Goal: Task Accomplishment & Management: Manage account settings

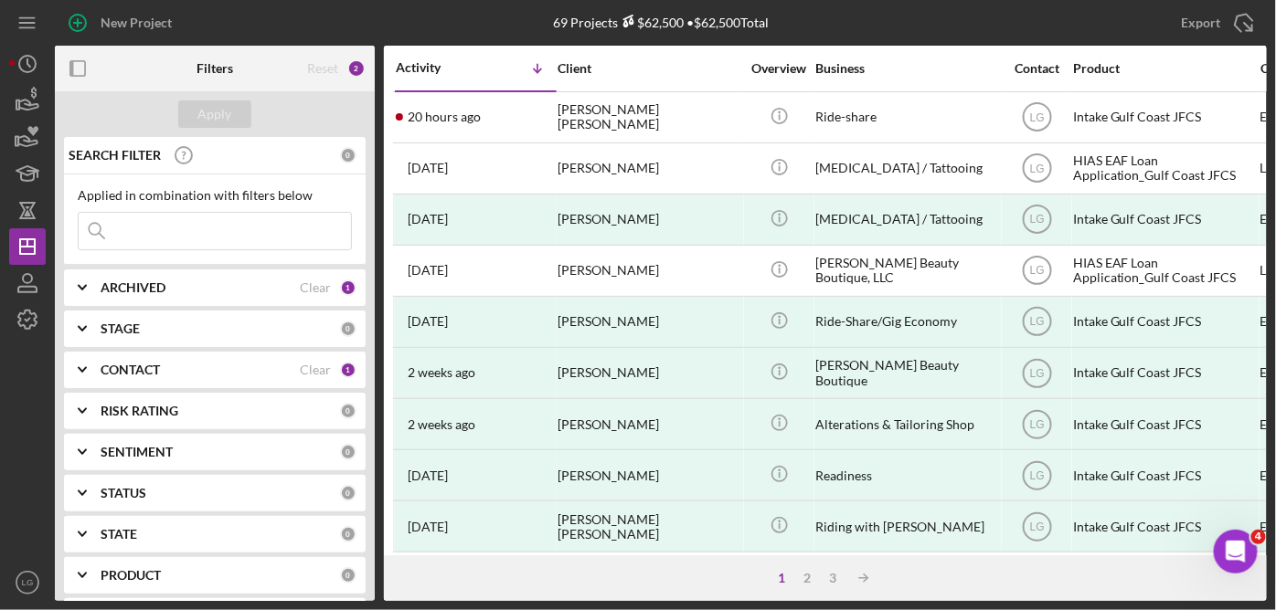
click at [315, 6] on div "New Project" at bounding box center [257, 23] width 404 height 46
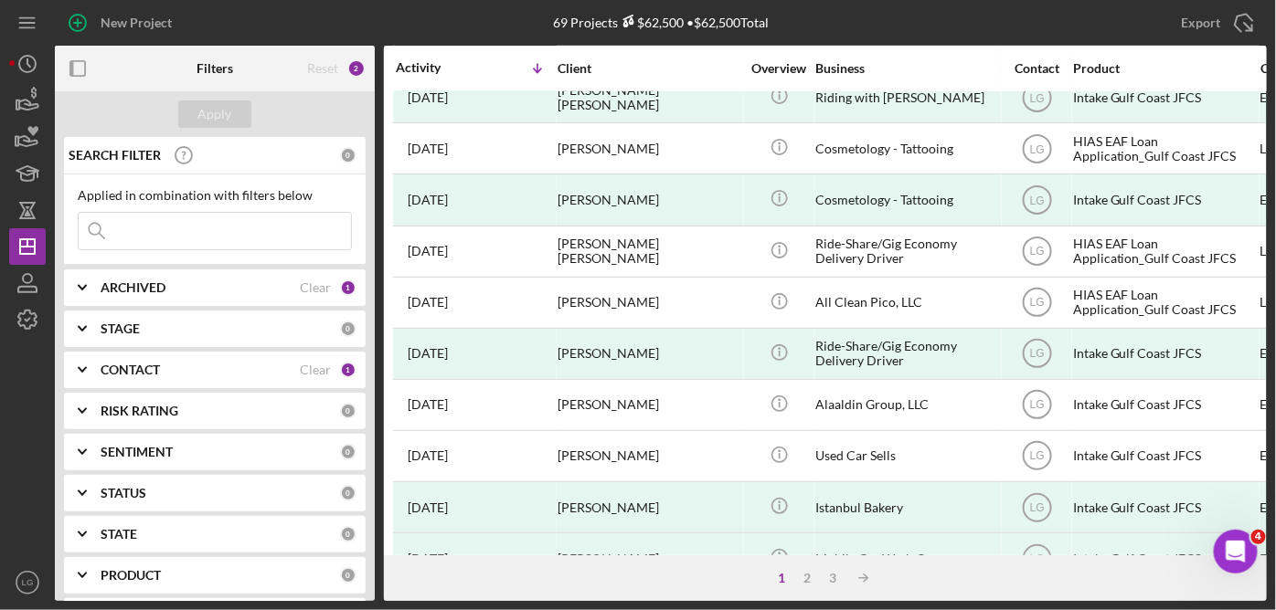
scroll to position [840, 0]
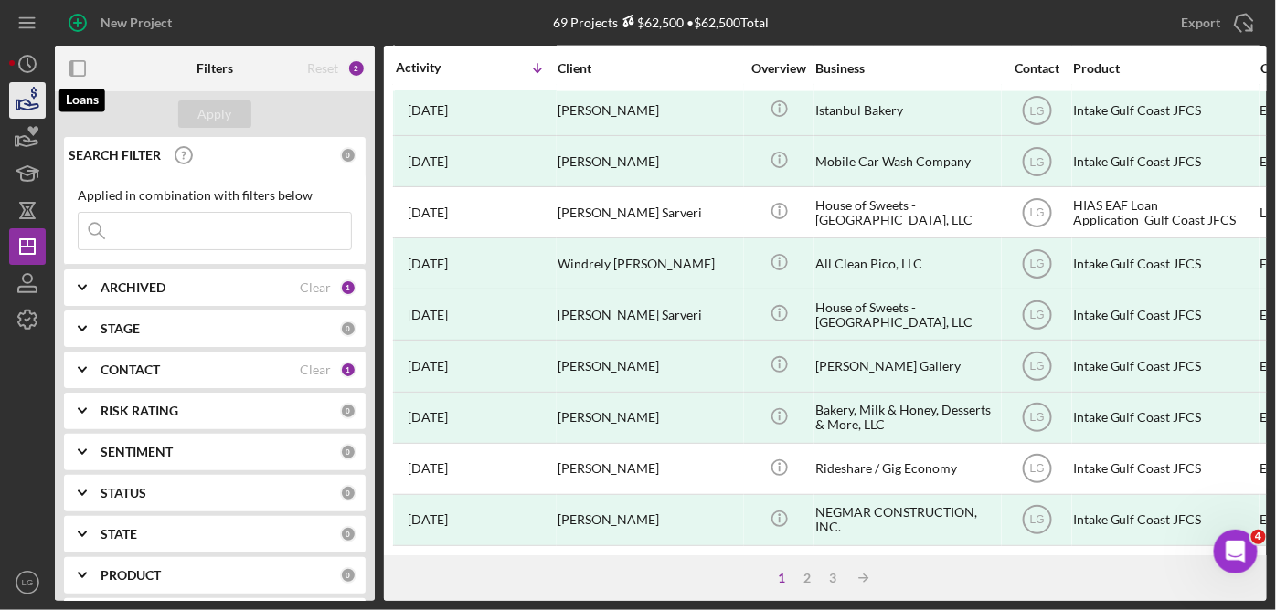
click at [29, 97] on icon "button" at bounding box center [28, 101] width 46 height 46
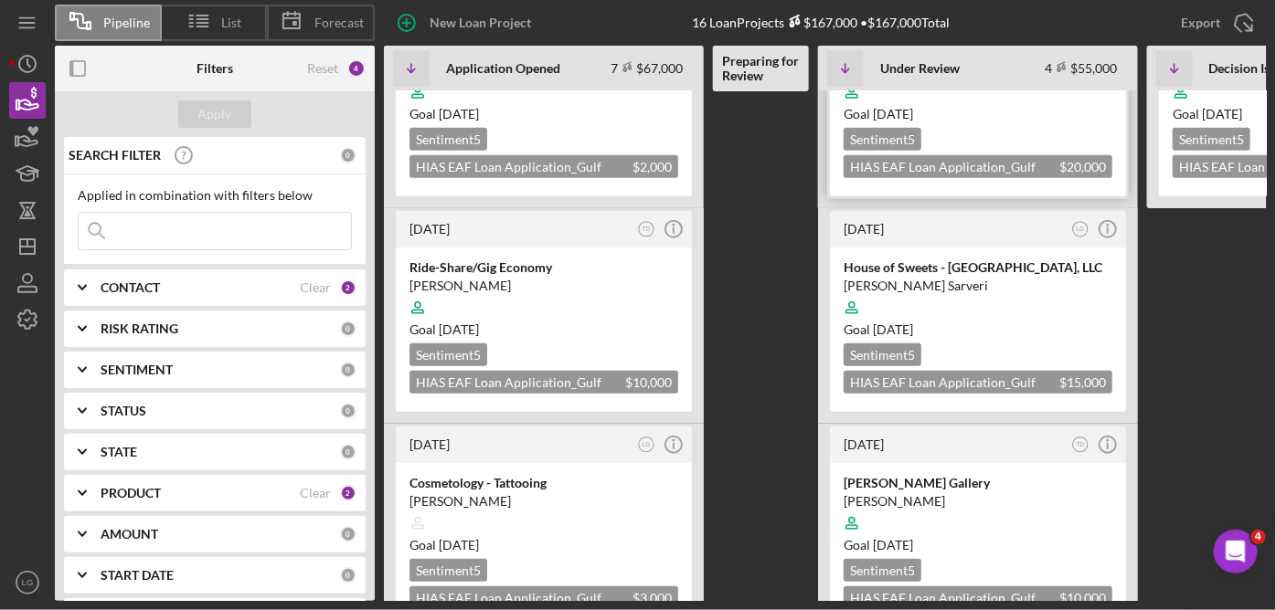
scroll to position [327, 0]
click at [1046, 321] on div "Goal [DATE]" at bounding box center [977, 330] width 269 height 18
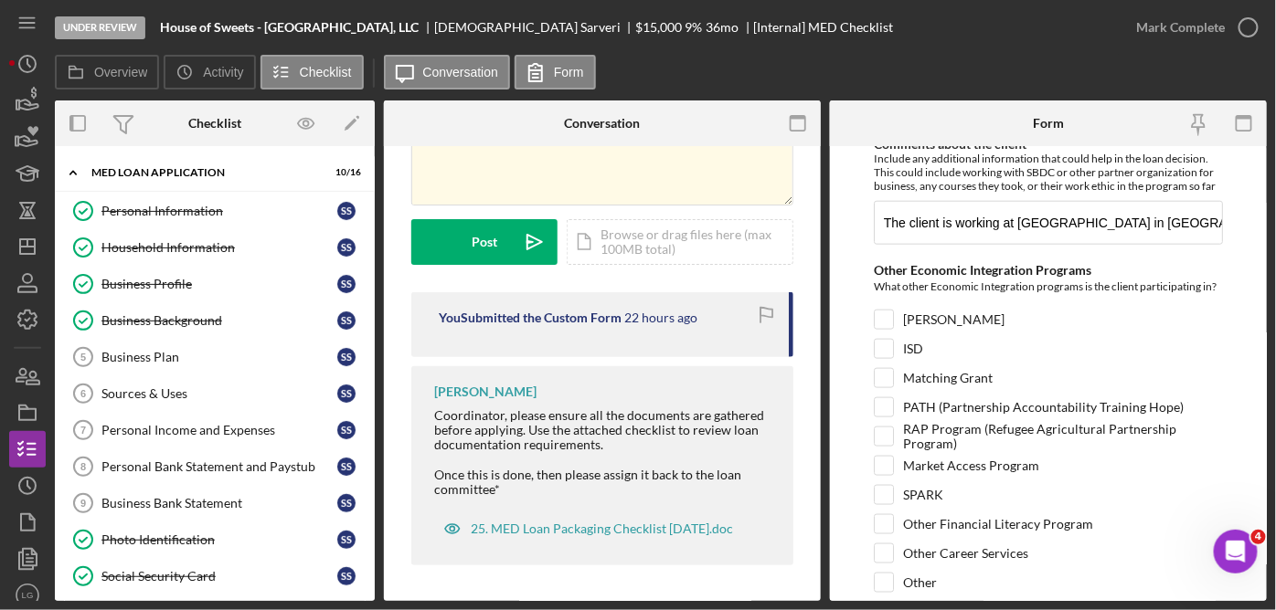
scroll to position [702, 0]
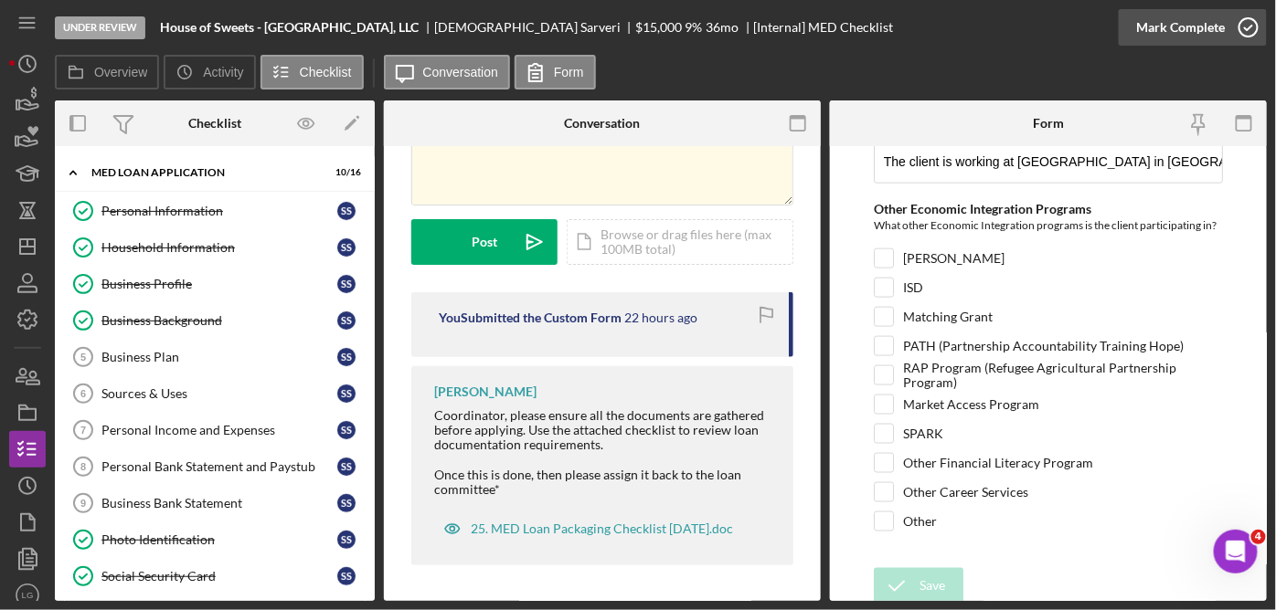
click at [1256, 29] on icon "button" at bounding box center [1248, 28] width 46 height 46
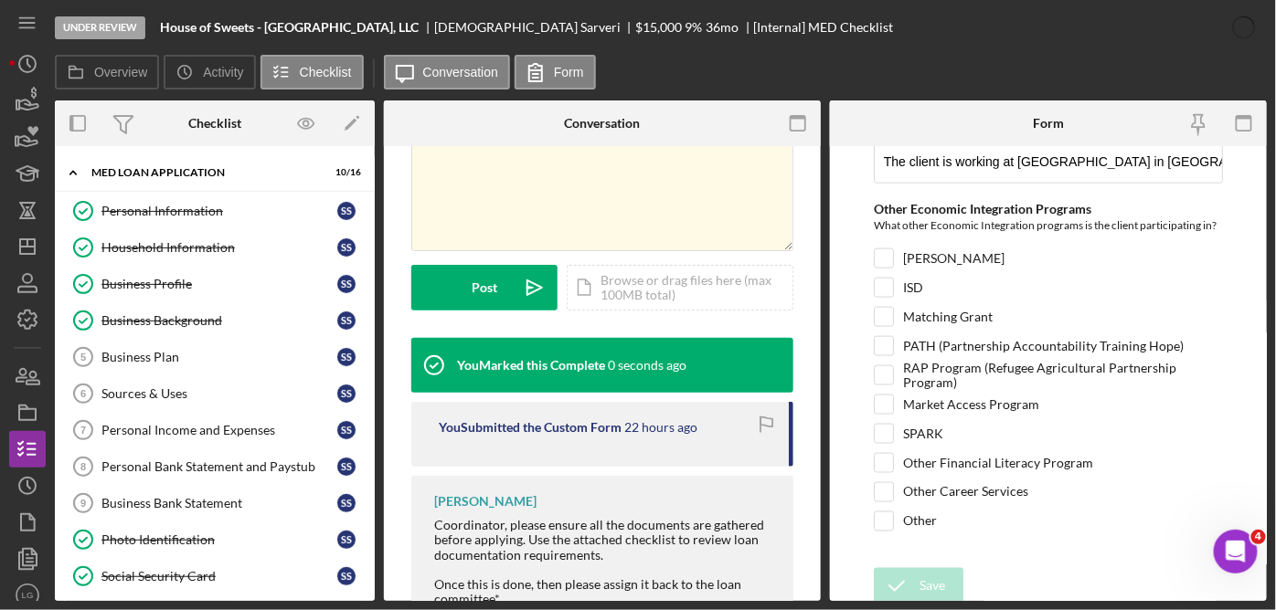
scroll to position [447, 0]
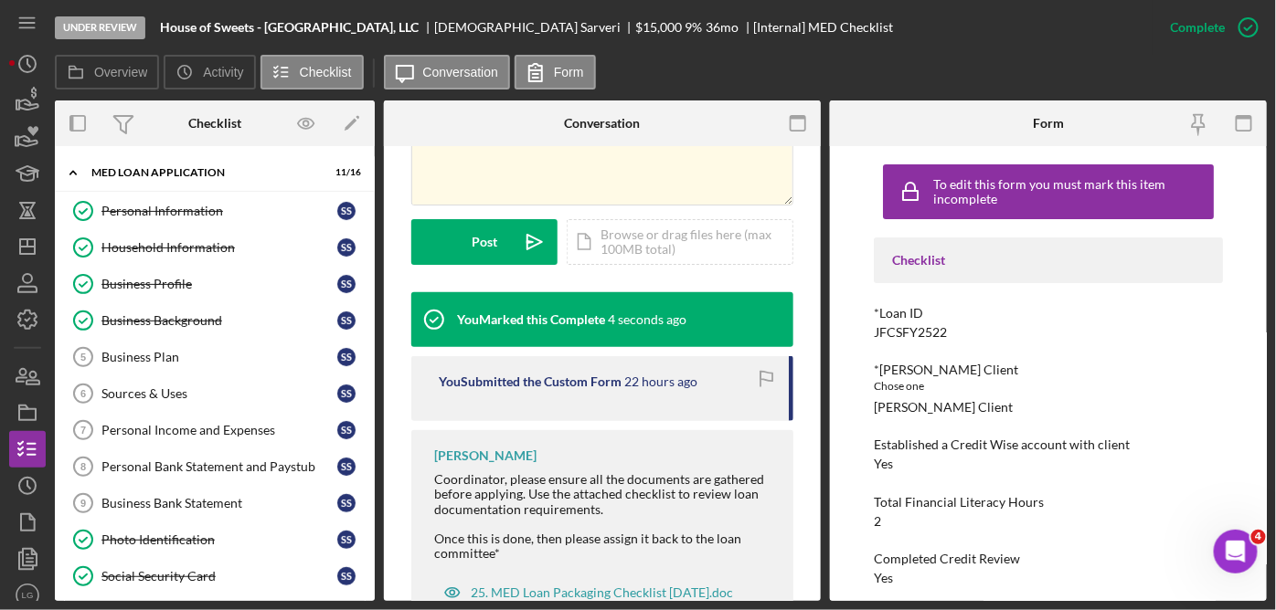
click at [0, 0] on icon "button" at bounding box center [0, 0] width 0 height 0
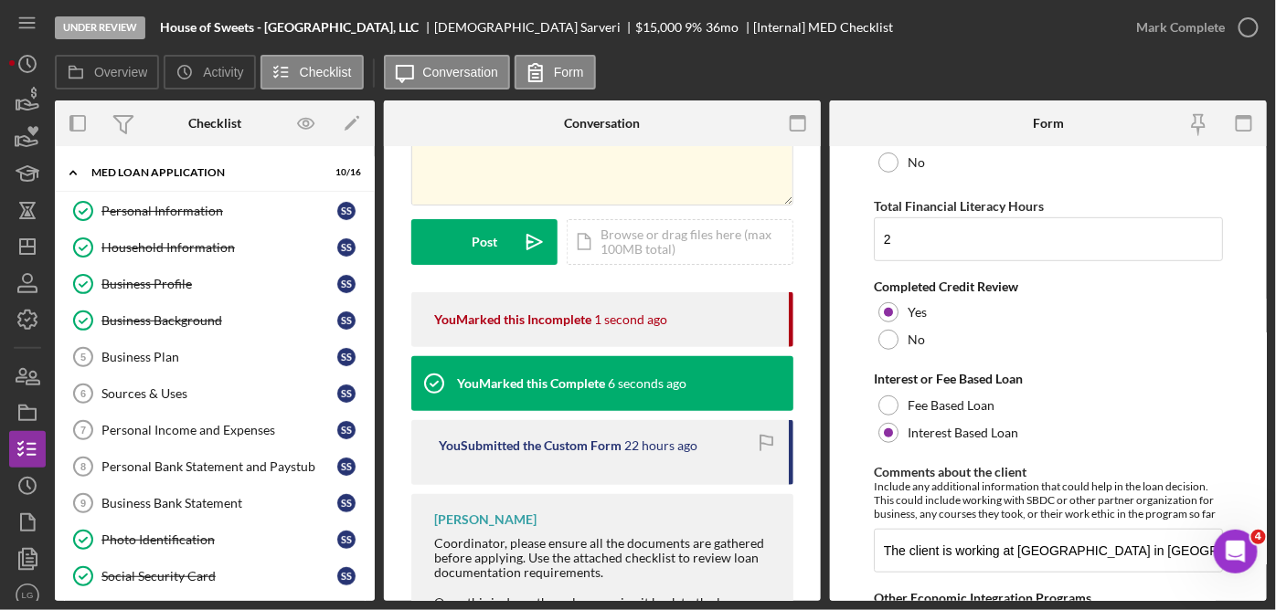
scroll to position [702, 0]
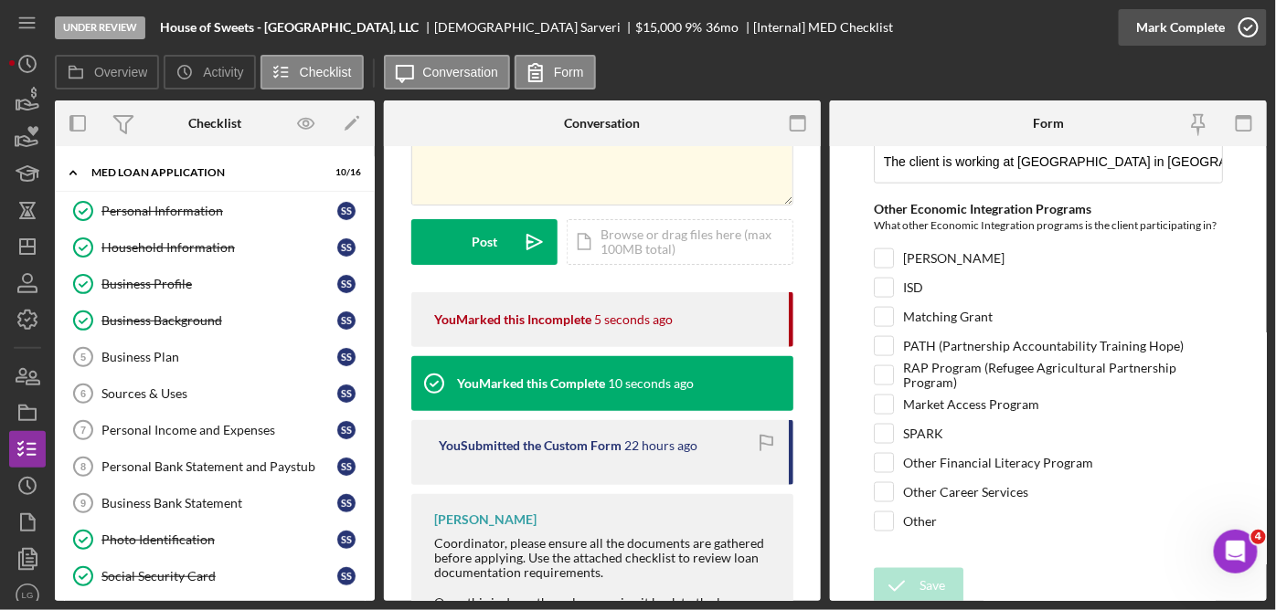
click at [1245, 33] on icon "button" at bounding box center [1248, 28] width 46 height 46
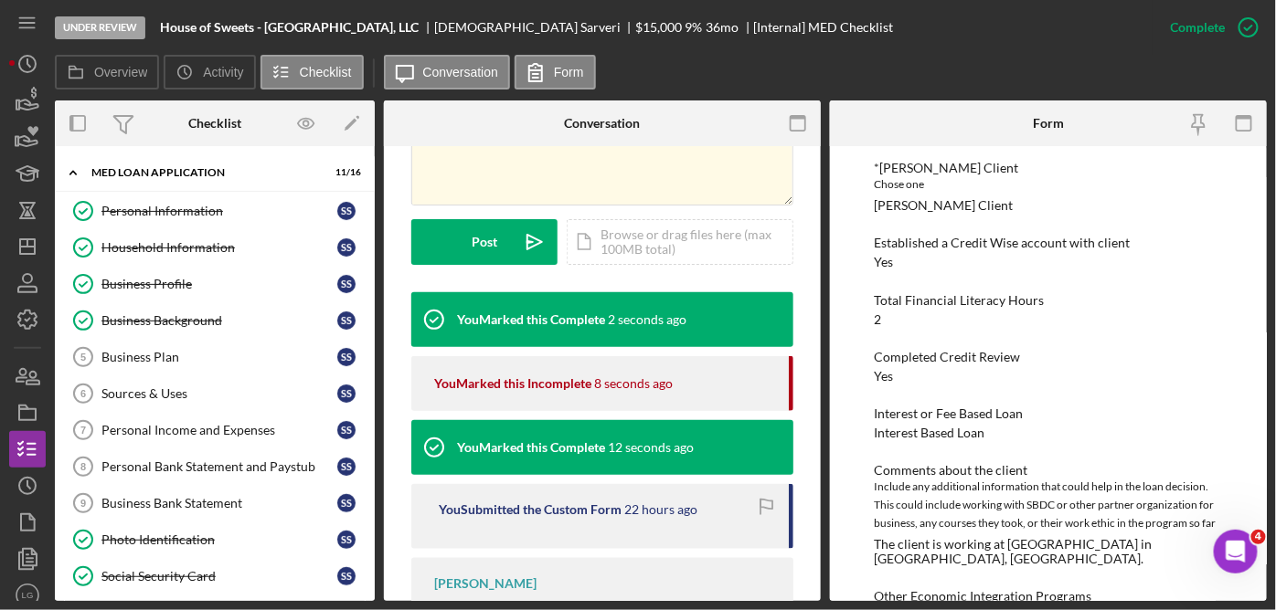
scroll to position [255, 0]
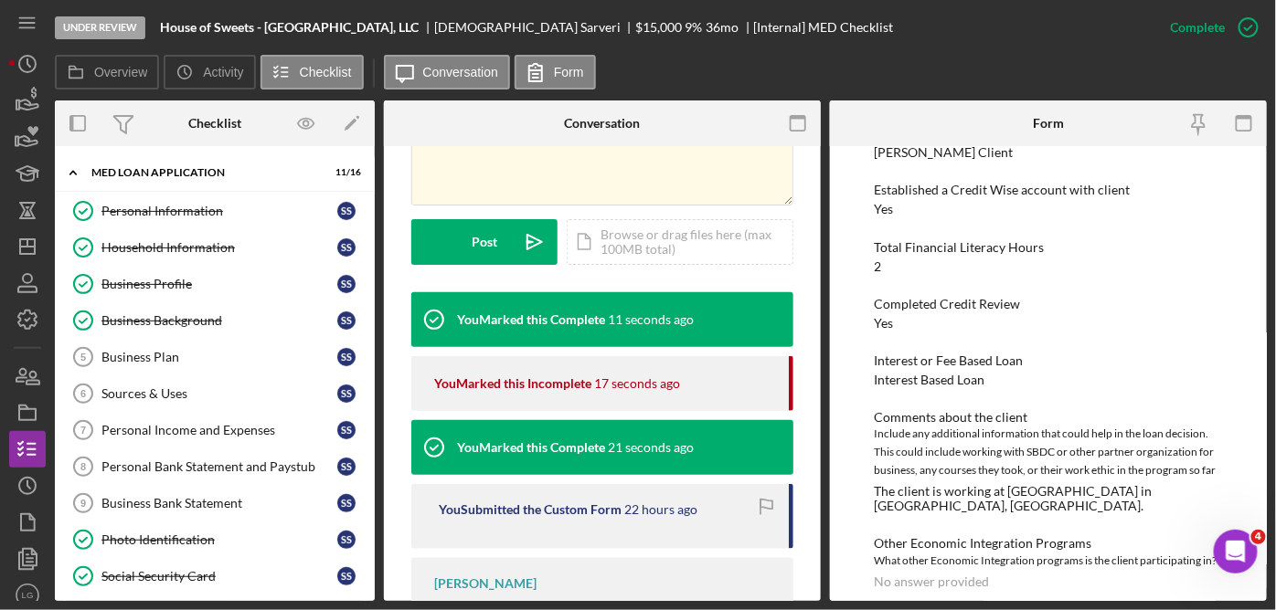
click at [1261, 278] on div "To edit this form you must mark this item incomplete Checklist *Loan ID JFCSFY2…" at bounding box center [1048, 373] width 437 height 455
click at [368, 500] on div "Personal Information Personal Information S S Household Information Household I…" at bounding box center [215, 490] width 320 height 594
click at [367, 412] on div "Personal Information Personal Information S S Household Information Household I…" at bounding box center [215, 490] width 320 height 594
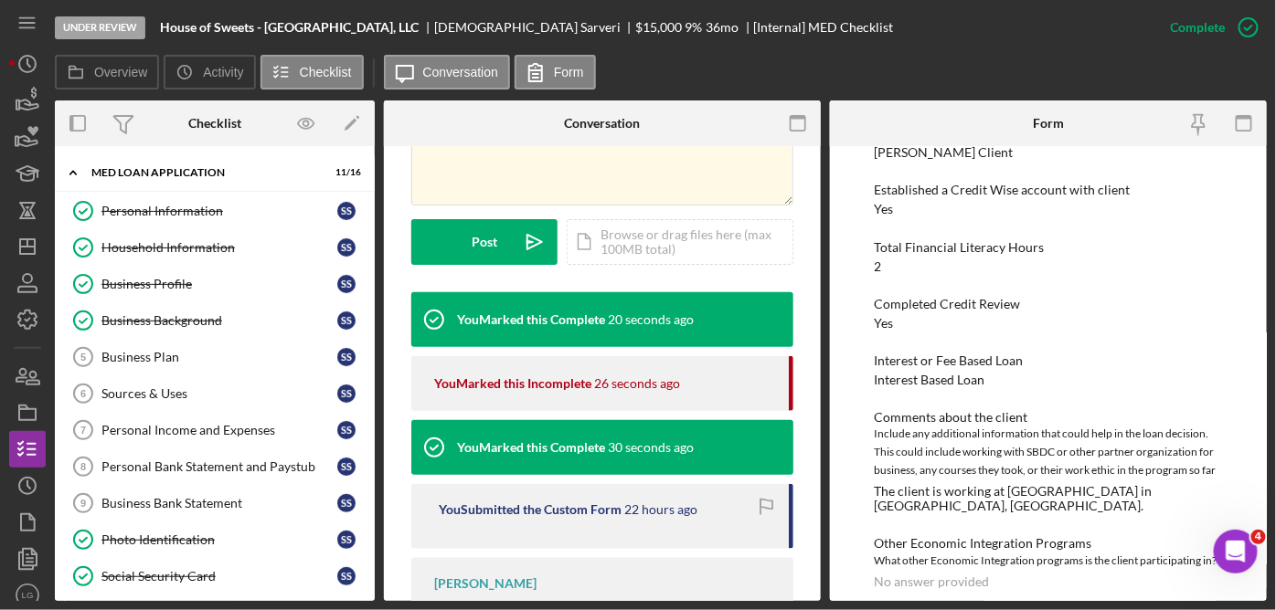
click at [942, 51] on div "Under Review House of Sweets - [GEOGRAPHIC_DATA], LLC [PERSON_NAME] Sarveri $15…" at bounding box center [603, 27] width 1097 height 55
click at [30, 105] on icon "button" at bounding box center [28, 105] width 19 height 10
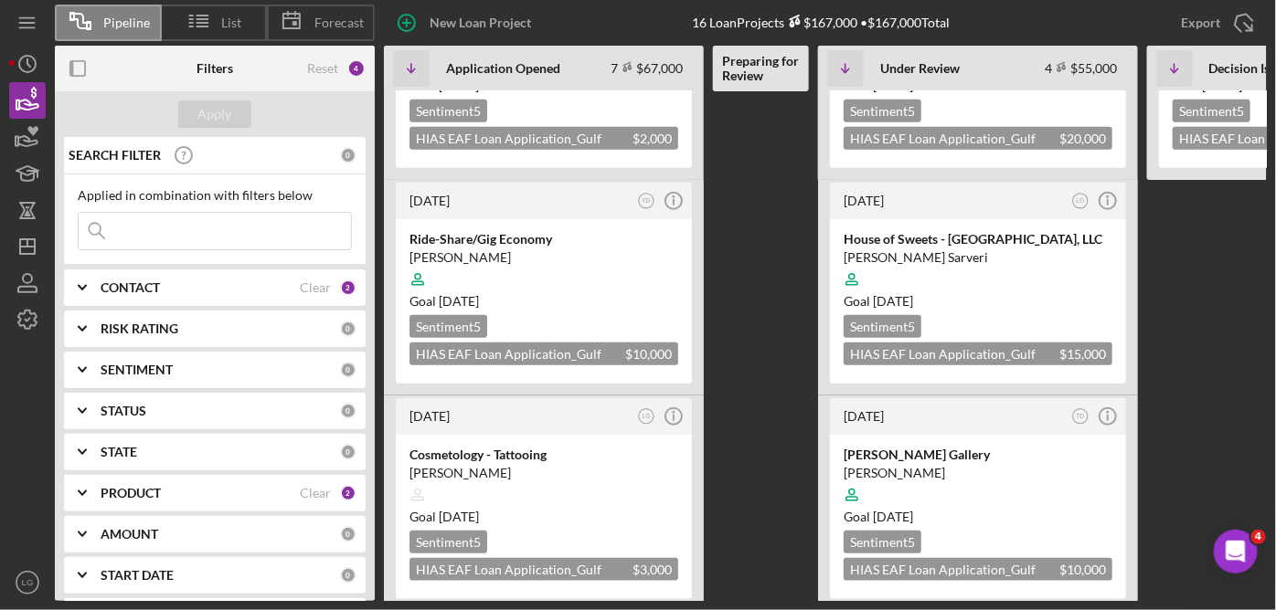
scroll to position [361, 0]
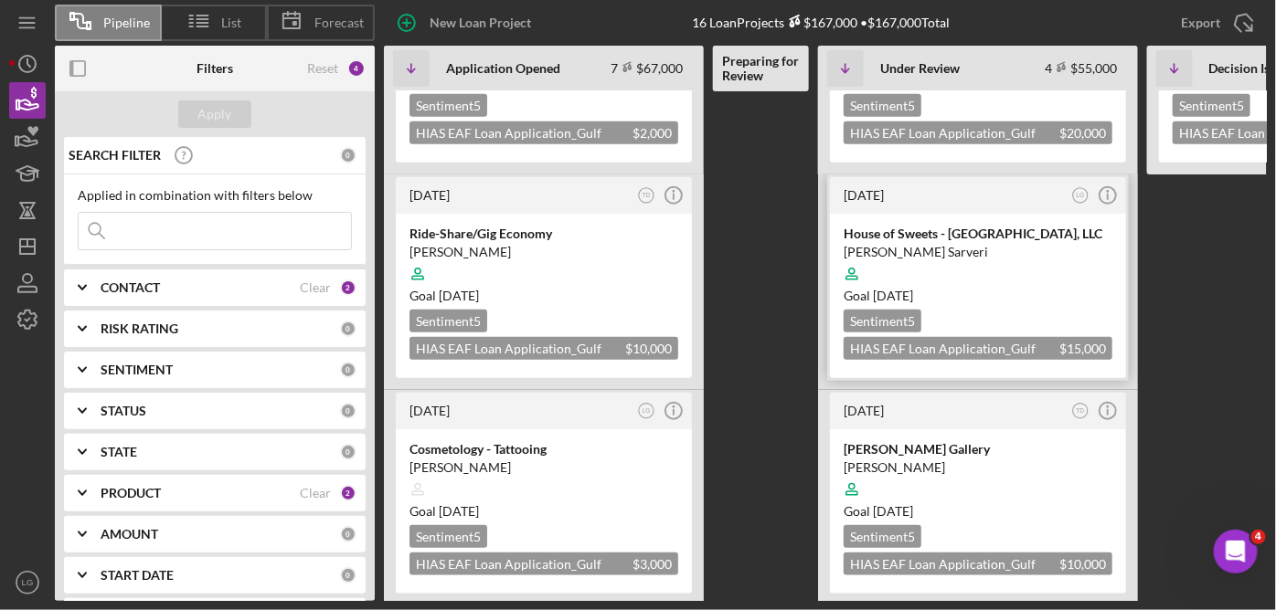
click at [1045, 257] on div at bounding box center [977, 274] width 269 height 35
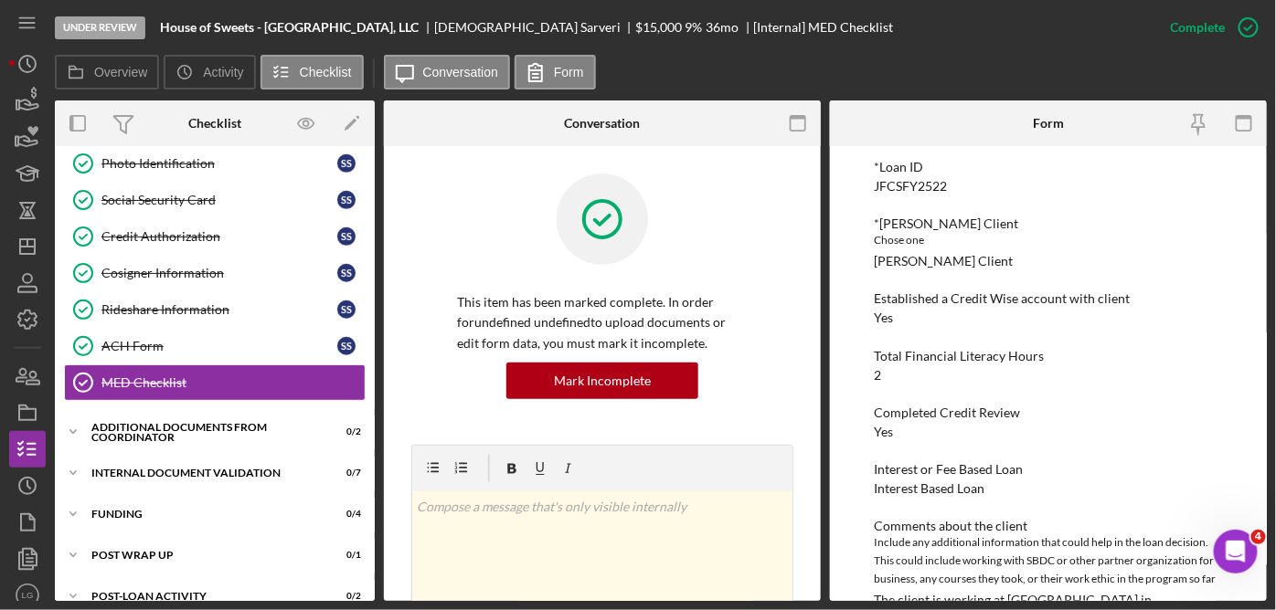
scroll to position [255, 0]
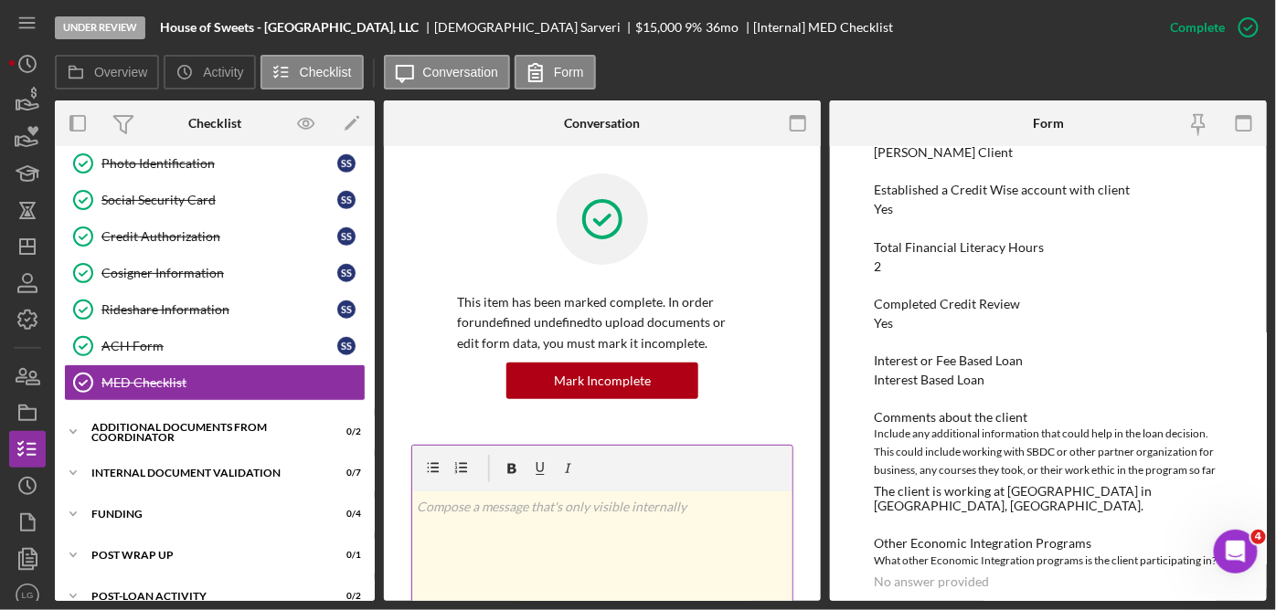
drag, startPoint x: 1239, startPoint y: 466, endPoint x: 747, endPoint y: 568, distance: 503.0
click at [747, 568] on div "v Color teal Color pink Remove color Add row above Add row below Add column bef…" at bounding box center [602, 572] width 380 height 160
click at [375, 205] on div "Overview Internal Workflow Stage Under Review Icon/Dropdown Arrow Archive (can …" at bounding box center [661, 351] width 1212 height 501
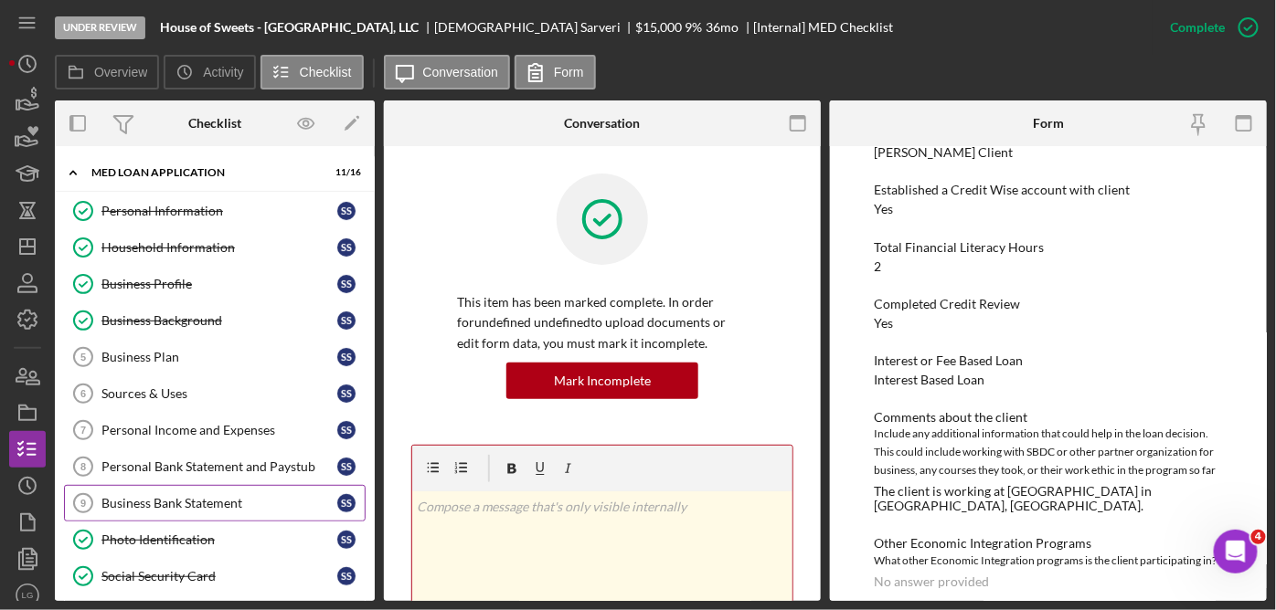
click at [218, 500] on div "Business Bank Statement" at bounding box center [219, 503] width 236 height 15
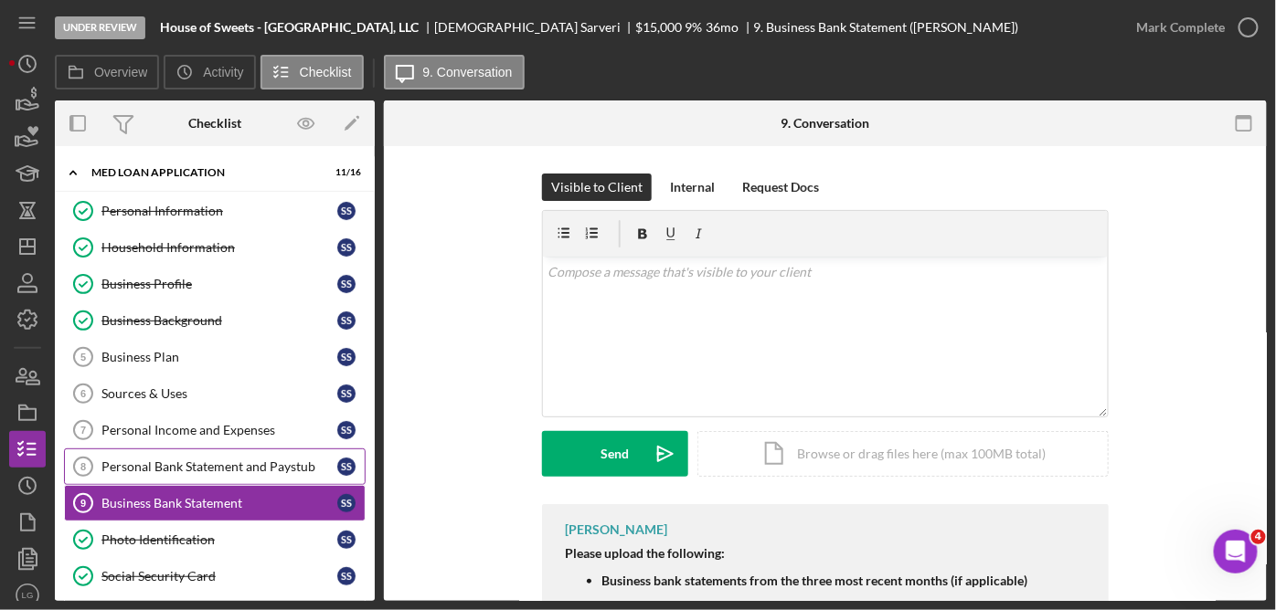
click at [297, 460] on div "Personal Bank Statement and Paystub" at bounding box center [219, 467] width 236 height 15
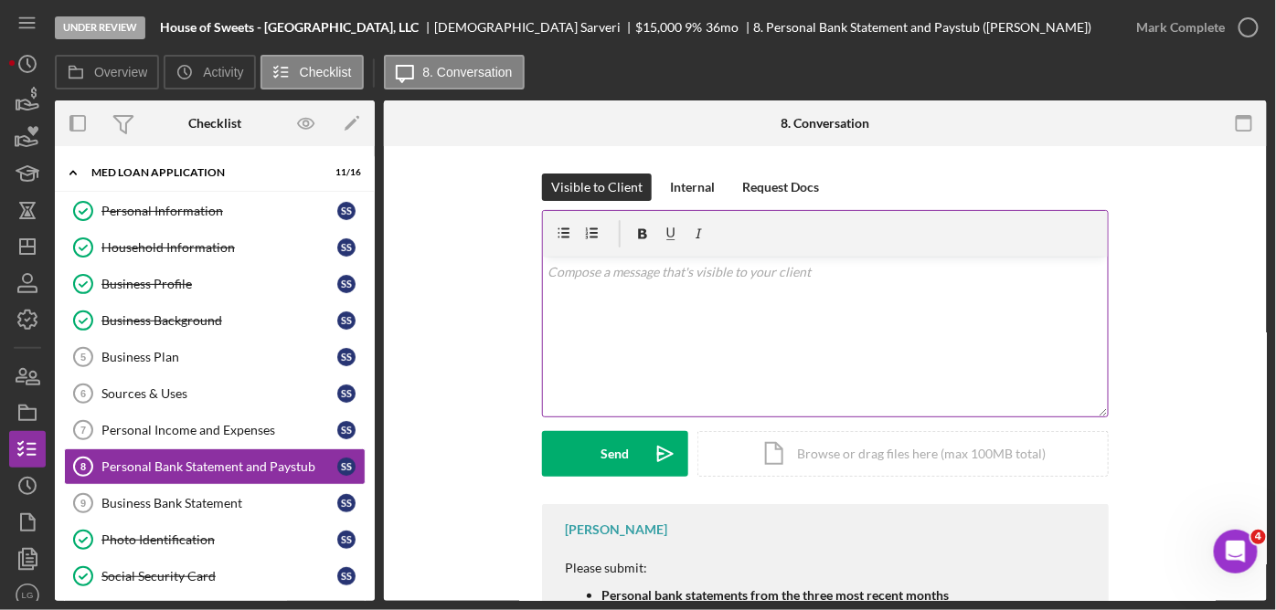
scroll to position [132, 0]
